Goal: Information Seeking & Learning: Stay updated

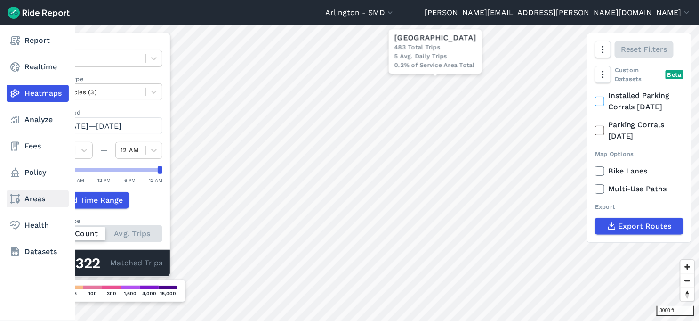
click at [32, 200] on link "Areas" at bounding box center [38, 198] width 62 height 17
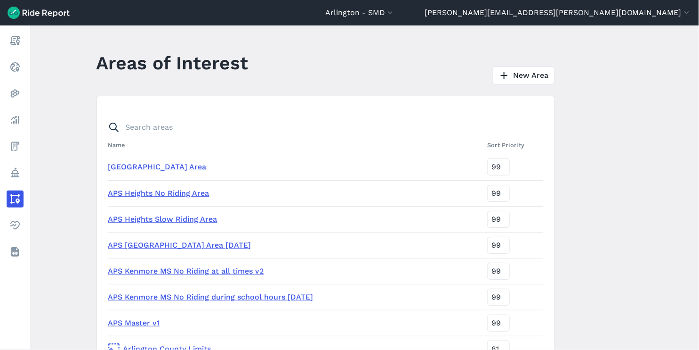
scroll to position [52, 0]
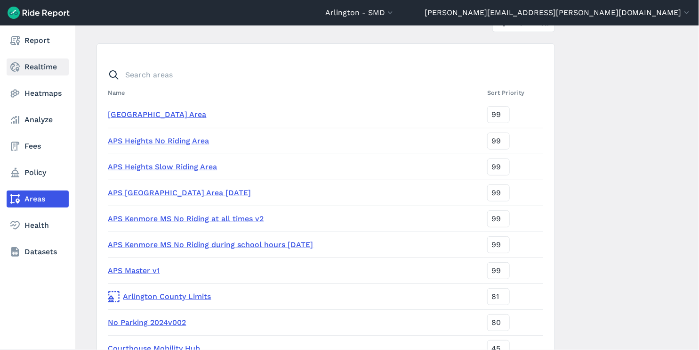
click at [27, 64] on link "Realtime" at bounding box center [38, 66] width 62 height 17
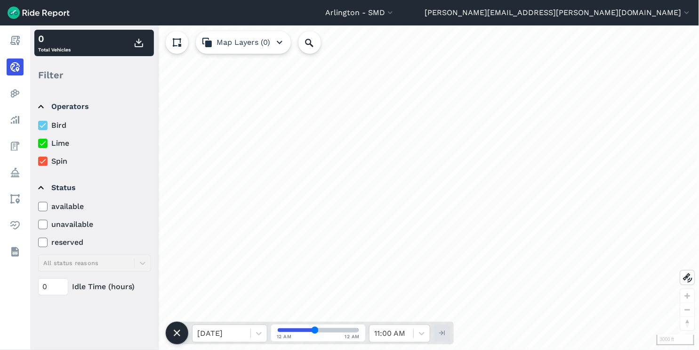
click at [40, 124] on icon at bounding box center [43, 125] width 8 height 9
click at [38, 124] on input "Bird" at bounding box center [38, 123] width 0 height 6
click at [42, 145] on icon at bounding box center [43, 142] width 8 height 9
click at [38, 144] on input "Lime" at bounding box center [38, 141] width 0 height 6
click at [41, 165] on icon at bounding box center [43, 160] width 8 height 9
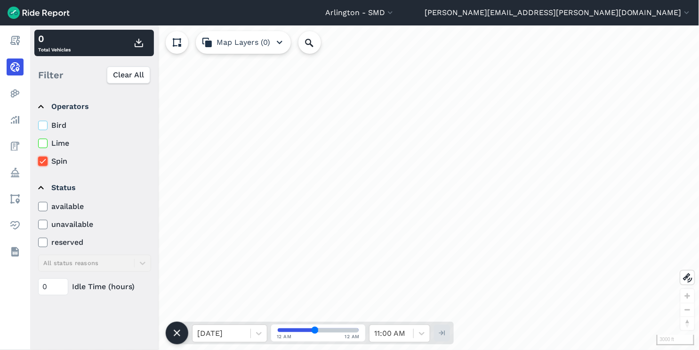
click at [38, 162] on input "Spin" at bounding box center [38, 158] width 0 height 6
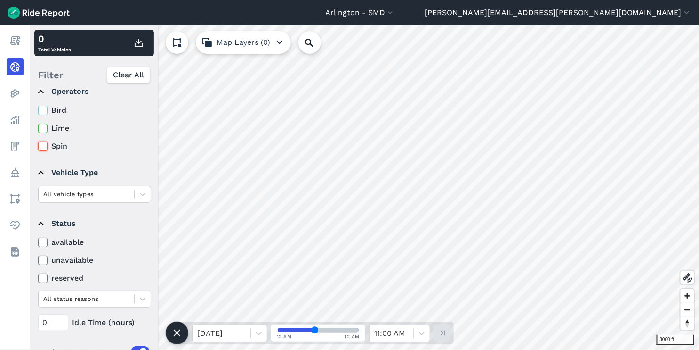
scroll to position [105, 0]
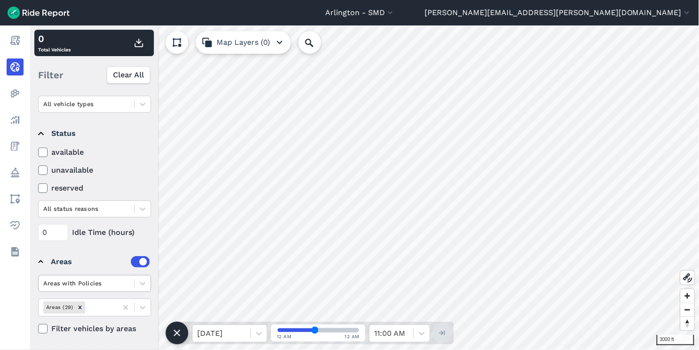
click at [100, 283] on div at bounding box center [86, 282] width 86 height 11
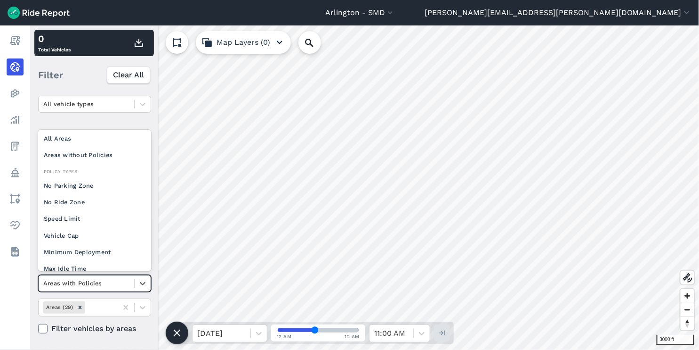
scroll to position [0, 0]
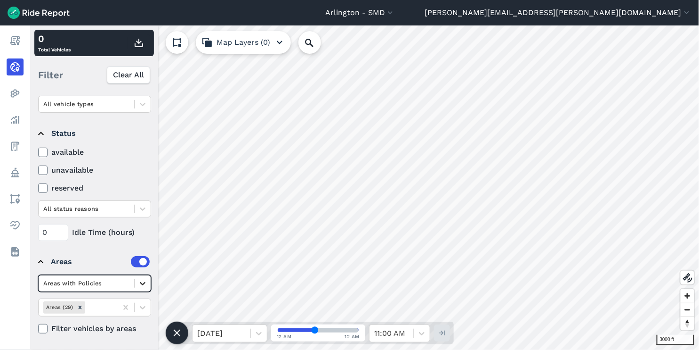
click at [138, 279] on icon at bounding box center [142, 282] width 9 height 9
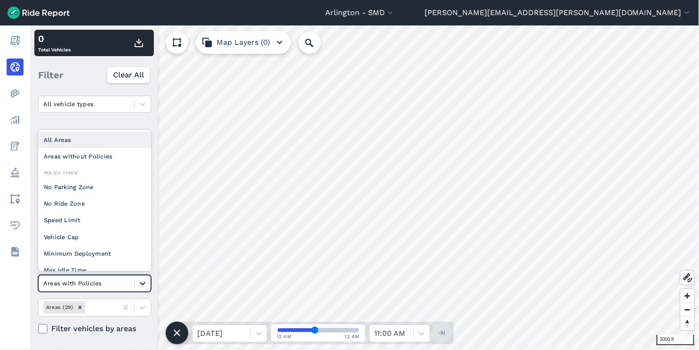
click at [138, 279] on icon at bounding box center [142, 282] width 9 height 9
click at [89, 309] on div at bounding box center [100, 306] width 26 height 11
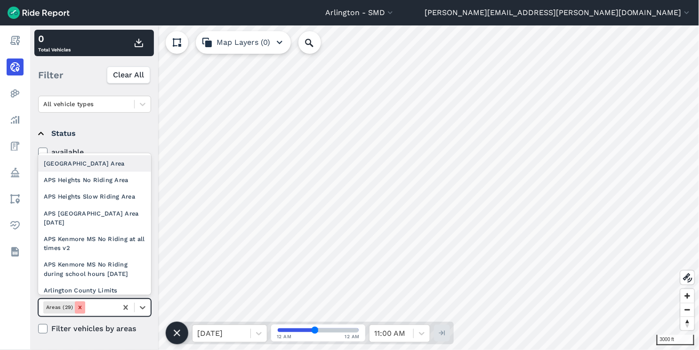
click at [81, 309] on icon "Remove Areas (29)" at bounding box center [79, 306] width 3 height 3
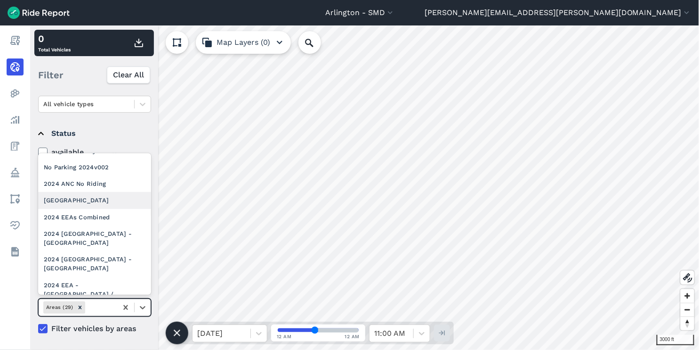
scroll to position [157, 0]
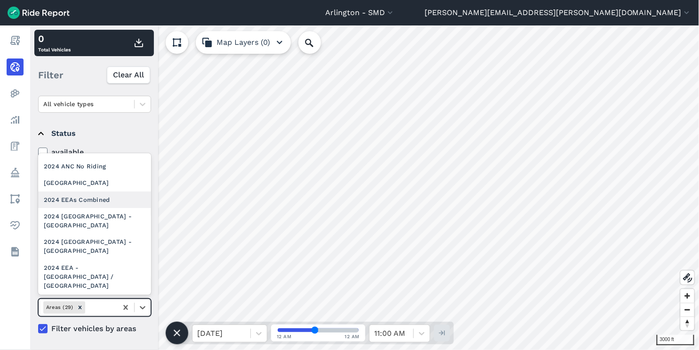
click at [95, 208] on div "2024 EEAs Combined" at bounding box center [94, 199] width 113 height 16
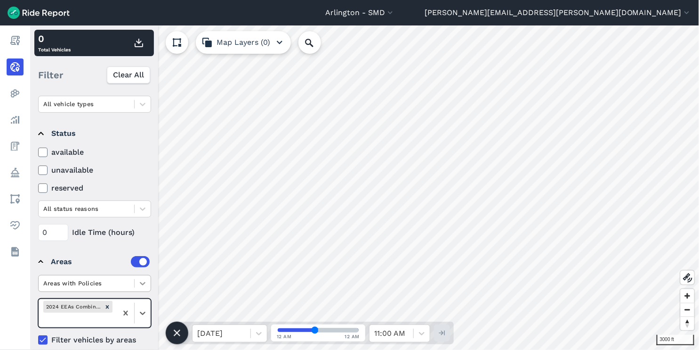
click at [139, 284] on icon at bounding box center [142, 282] width 9 height 9
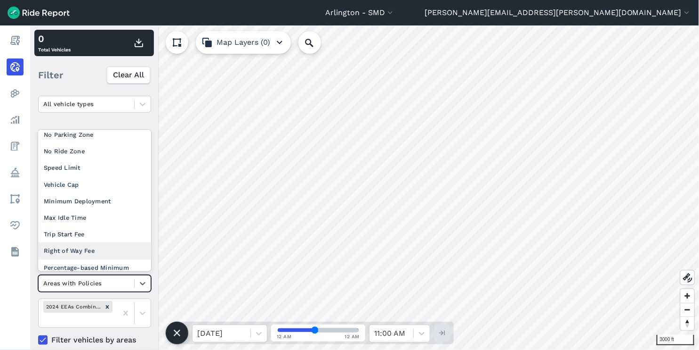
scroll to position [105, 0]
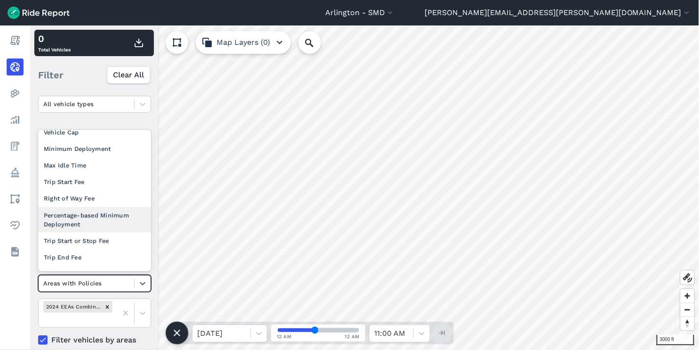
click at [120, 218] on div "Percentage-based Minimum Deployment" at bounding box center [94, 219] width 113 height 25
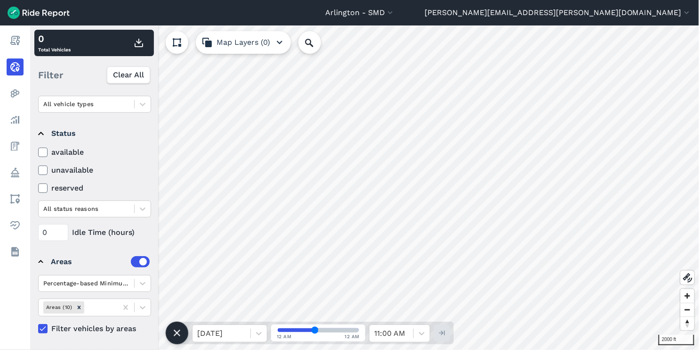
click at [271, 42] on button "Map Layers (0)" at bounding box center [243, 42] width 95 height 23
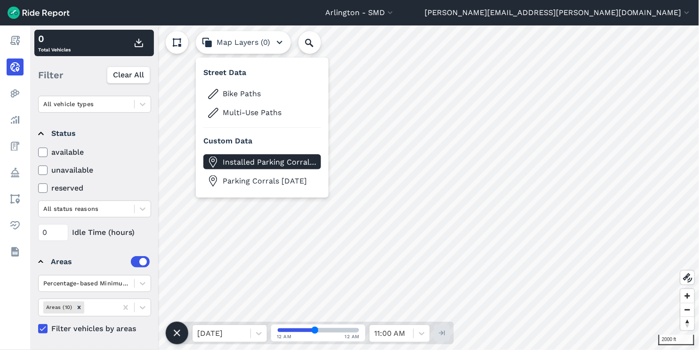
click at [242, 158] on span "Installed Parking Corrals [DATE]" at bounding box center [270, 161] width 94 height 11
